Goal: Information Seeking & Learning: Learn about a topic

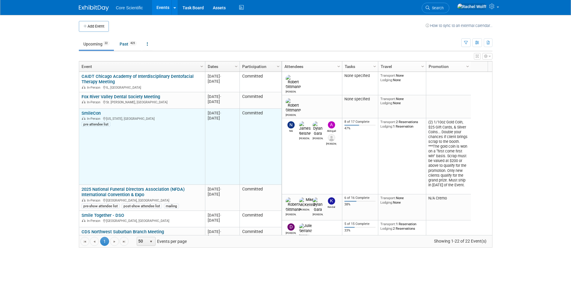
click at [91, 115] on link "SmileCon" at bounding box center [91, 113] width 19 height 5
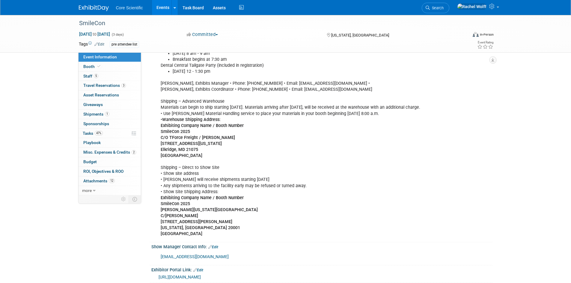
scroll to position [330, 0]
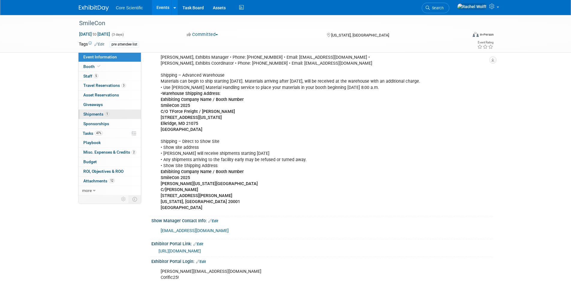
click at [110, 112] on link "1 Shipments 1" at bounding box center [110, 114] width 62 height 9
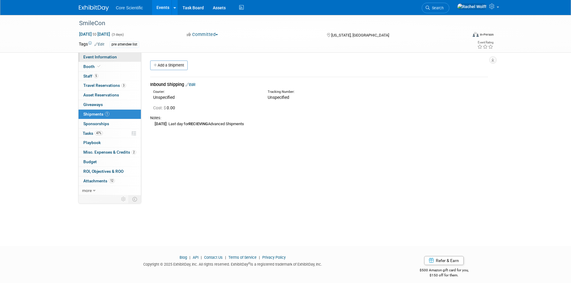
click at [94, 58] on span "Event Information" at bounding box center [100, 57] width 34 height 5
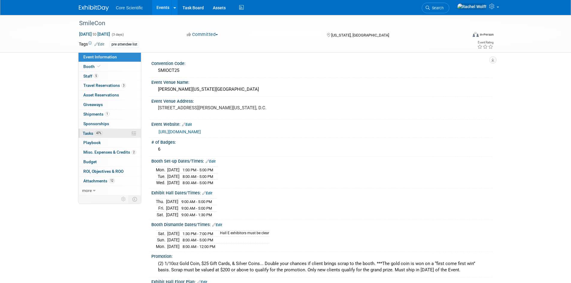
click at [103, 133] on span "47%" at bounding box center [99, 133] width 8 height 4
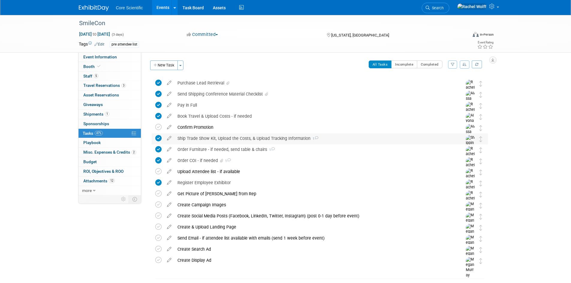
click at [161, 138] on icon at bounding box center [158, 138] width 6 height 6
click at [119, 55] on link "Event Information" at bounding box center [110, 56] width 62 height 9
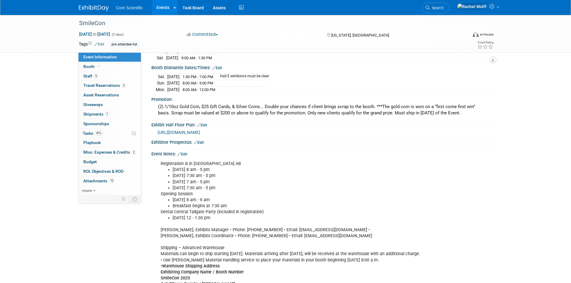
scroll to position [180, 0]
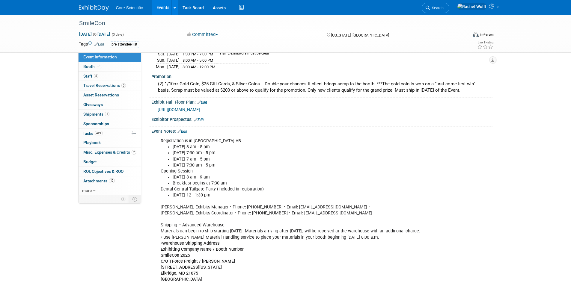
click at [84, 5] on link at bounding box center [97, 5] width 37 height 5
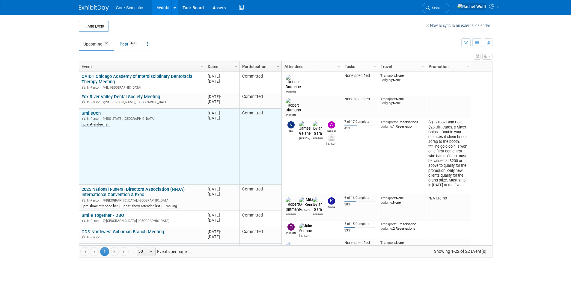
click at [85, 112] on link "SmileCon" at bounding box center [91, 113] width 19 height 5
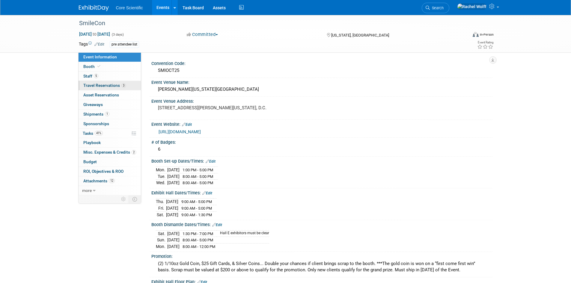
click at [99, 85] on span "Travel Reservations 3" at bounding box center [104, 85] width 43 height 5
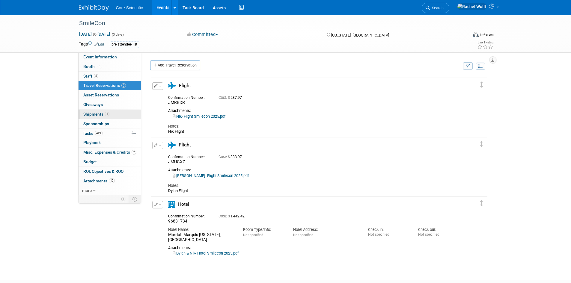
click at [102, 113] on span "Shipments 1" at bounding box center [96, 114] width 26 height 5
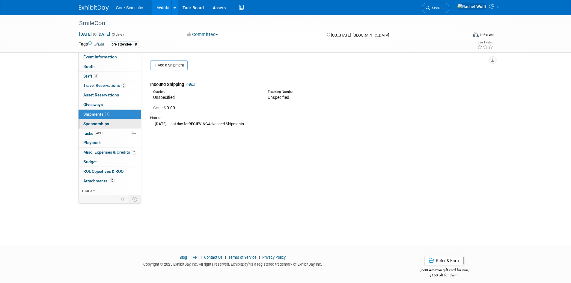
click at [112, 126] on link "0 Sponsorships 0" at bounding box center [110, 123] width 62 height 9
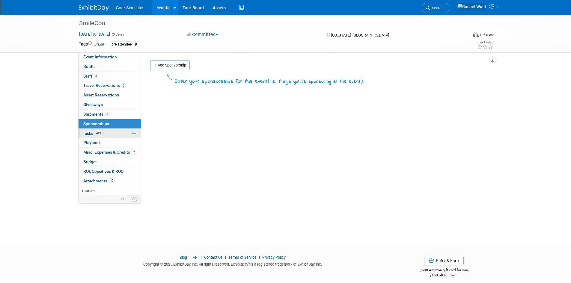
click at [110, 138] on link "41% Tasks 41%" at bounding box center [110, 133] width 62 height 9
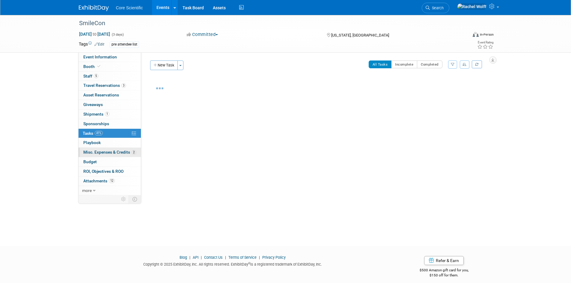
click at [109, 150] on link "2 Misc. Expenses & Credits 2" at bounding box center [110, 152] width 62 height 9
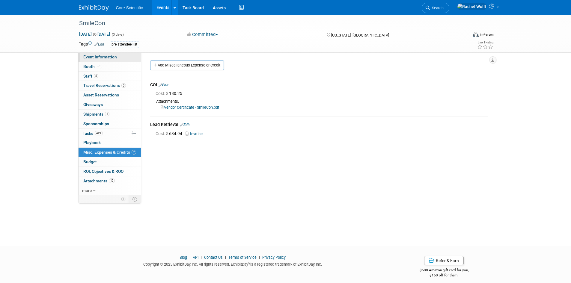
click at [85, 57] on span "Event Information" at bounding box center [100, 57] width 34 height 5
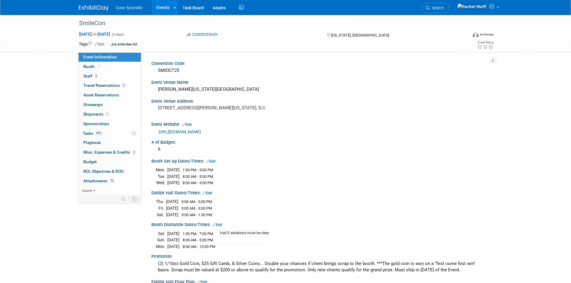
click at [87, 7] on img at bounding box center [94, 8] width 30 height 6
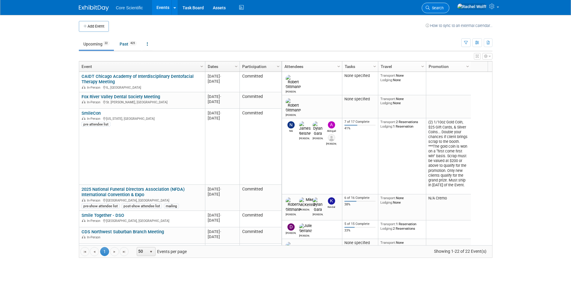
click at [444, 7] on span "Search" at bounding box center [437, 8] width 14 height 4
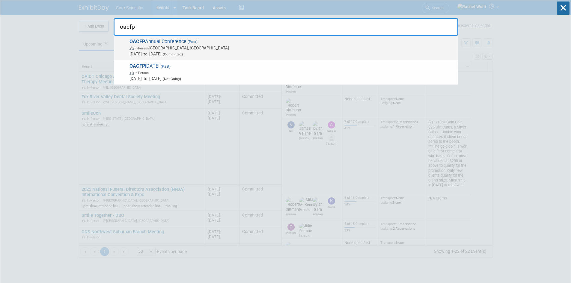
type input "oacfp"
click at [212, 51] on span "Oct 7, 2025 to Oct 9, 2025 (Committed)" at bounding box center [291, 54] width 325 height 6
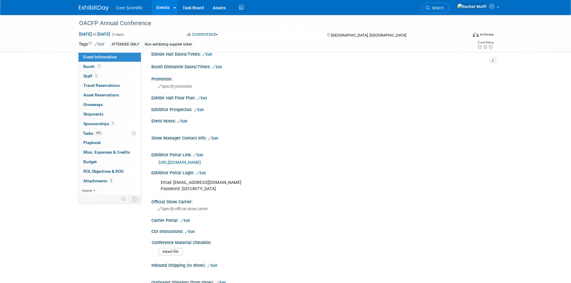
scroll to position [120, 0]
click at [201, 159] on link "[URL][DOMAIN_NAME]" at bounding box center [180, 161] width 42 height 5
click at [90, 8] on img at bounding box center [94, 8] width 30 height 6
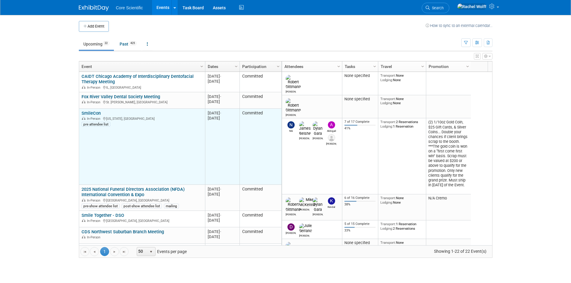
click at [92, 112] on link "SmileCon" at bounding box center [91, 113] width 19 height 5
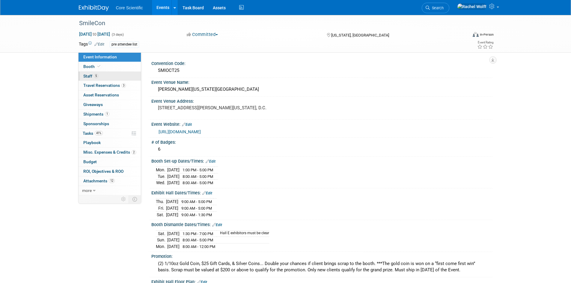
click at [116, 77] on link "5 Staff 5" at bounding box center [110, 76] width 62 height 9
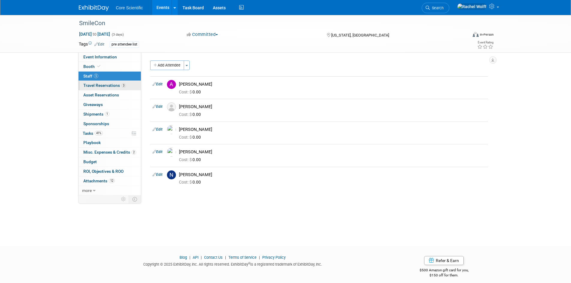
click at [116, 87] on span "Travel Reservations 3" at bounding box center [104, 85] width 43 height 5
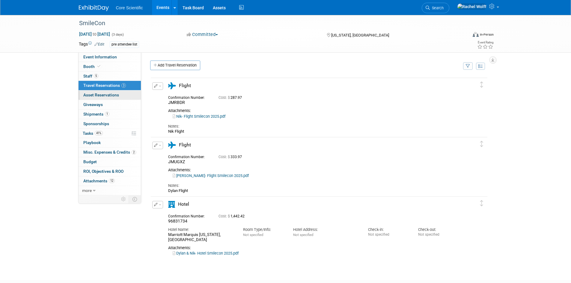
click at [116, 100] on link "0 Asset Reservations 0" at bounding box center [110, 95] width 62 height 9
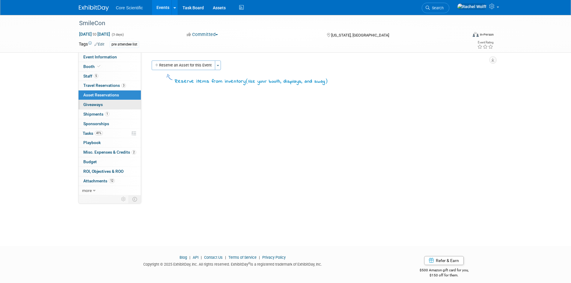
click at [115, 107] on link "0 Giveaways 0" at bounding box center [110, 104] width 62 height 9
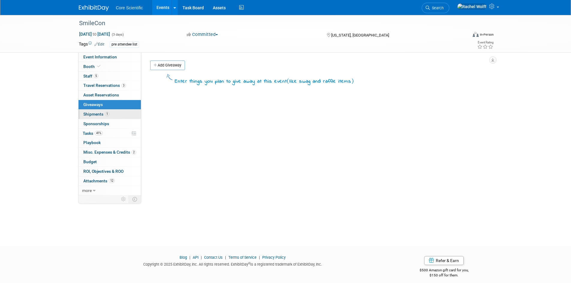
click at [114, 114] on link "1 Shipments 1" at bounding box center [110, 114] width 62 height 9
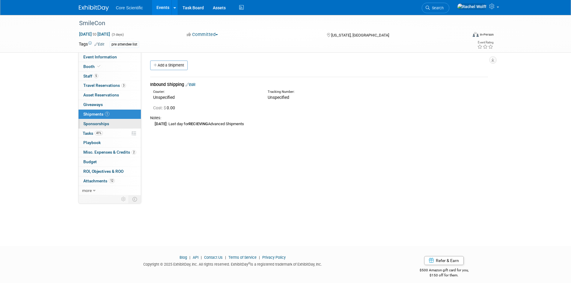
click at [111, 127] on link "0 Sponsorships 0" at bounding box center [110, 123] width 62 height 9
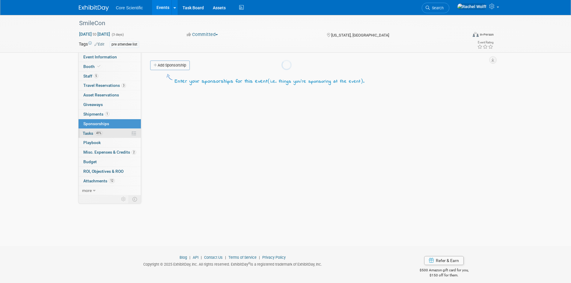
click at [111, 136] on link "41% Tasks 41%" at bounding box center [110, 133] width 62 height 9
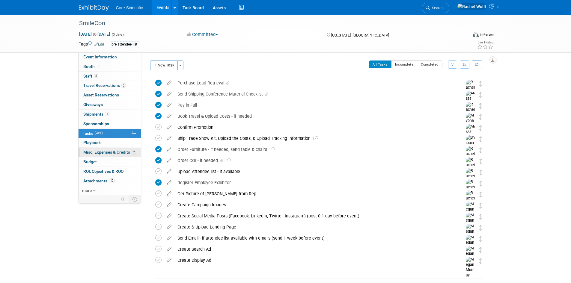
click at [105, 154] on span "Misc. Expenses & Credits 2" at bounding box center [109, 152] width 53 height 5
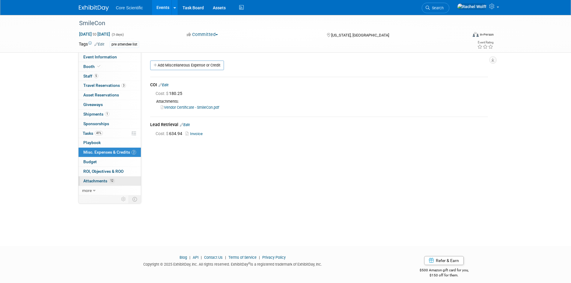
click at [105, 177] on link "12 Attachments 12" at bounding box center [110, 181] width 62 height 9
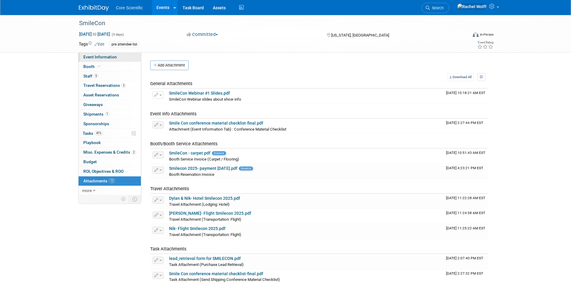
click at [110, 56] on span "Event Information" at bounding box center [100, 57] width 34 height 5
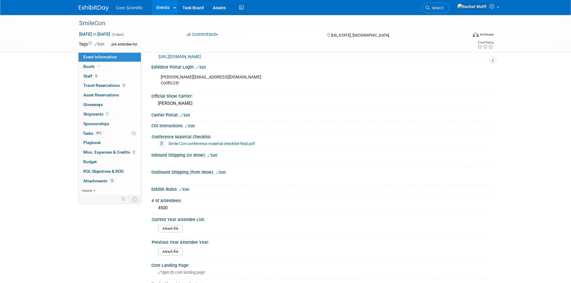
scroll to position [510, 0]
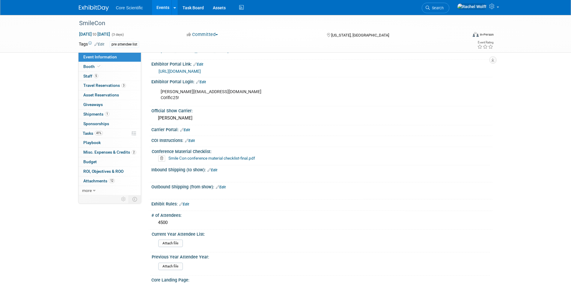
click at [190, 69] on link "https://smithbucklin.expocad.com/Exhibitor/ResourceCenter" at bounding box center [180, 71] width 42 height 5
